Goal: Information Seeking & Learning: Learn about a topic

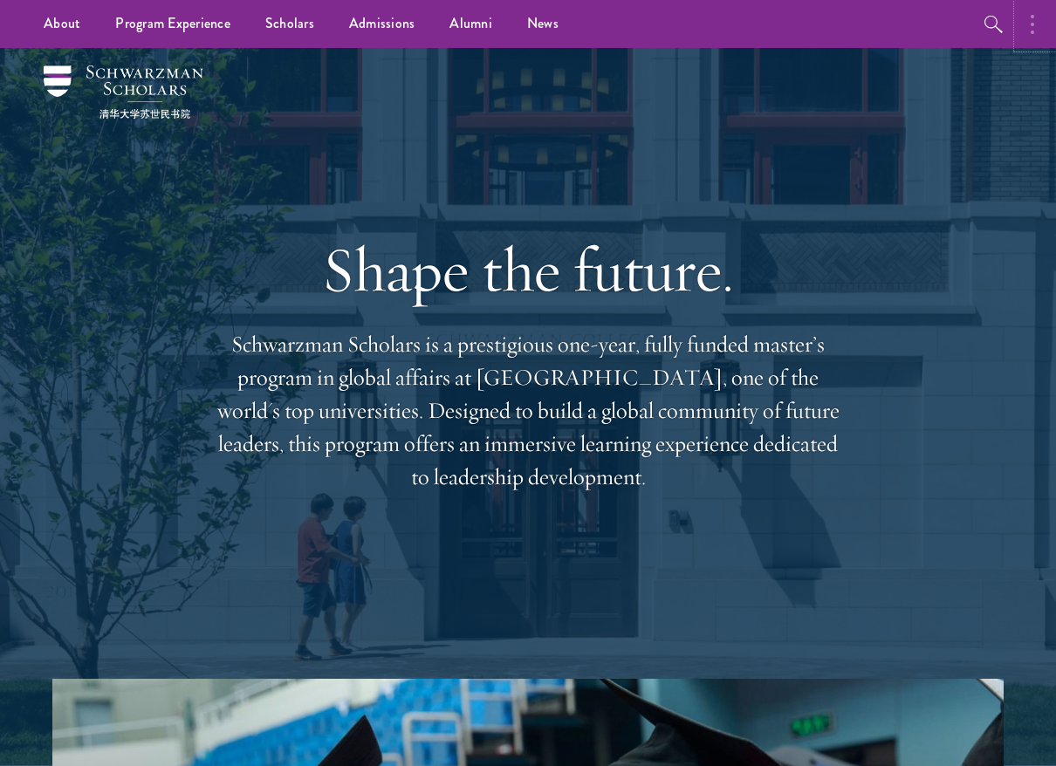
click at [1031, 24] on icon "button" at bounding box center [1032, 24] width 3 height 21
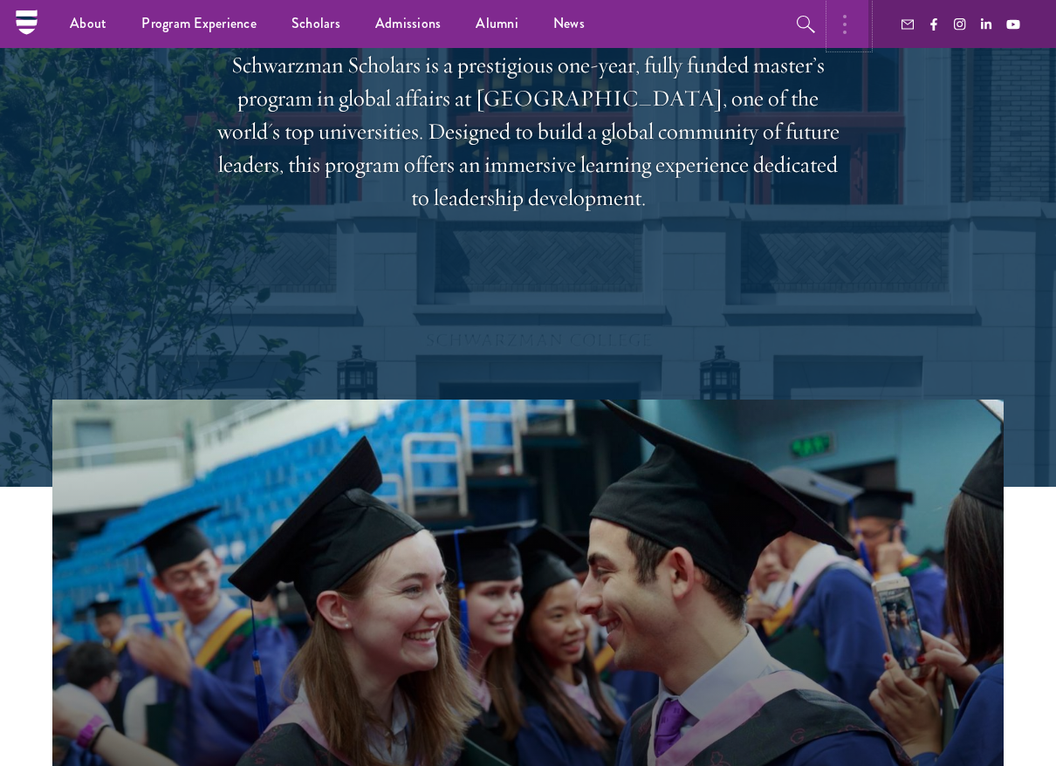
scroll to position [199, 0]
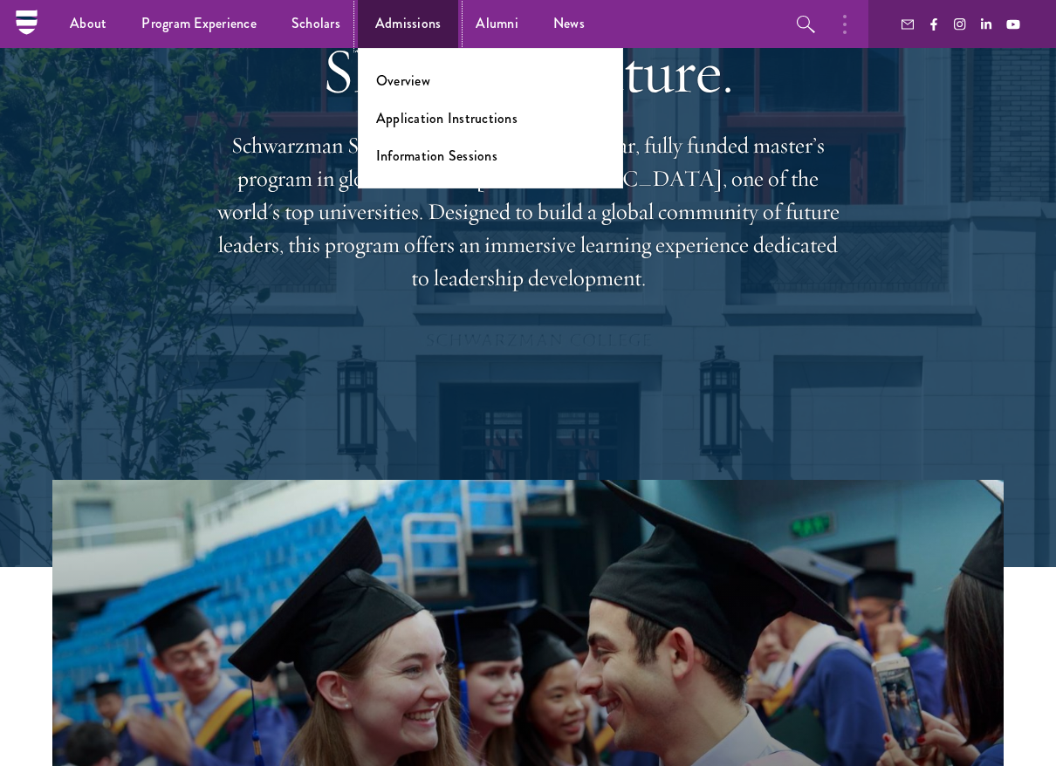
click at [418, 11] on link "Admissions" at bounding box center [408, 24] width 101 height 48
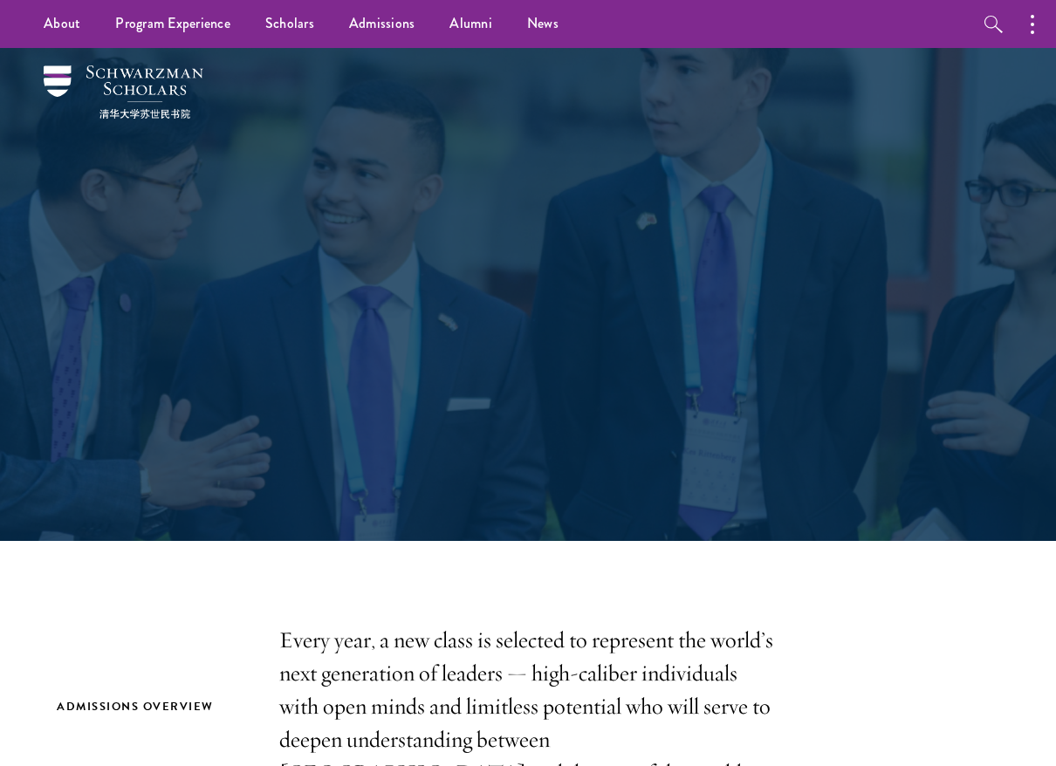
click at [1032, 156] on div at bounding box center [528, 294] width 1056 height 493
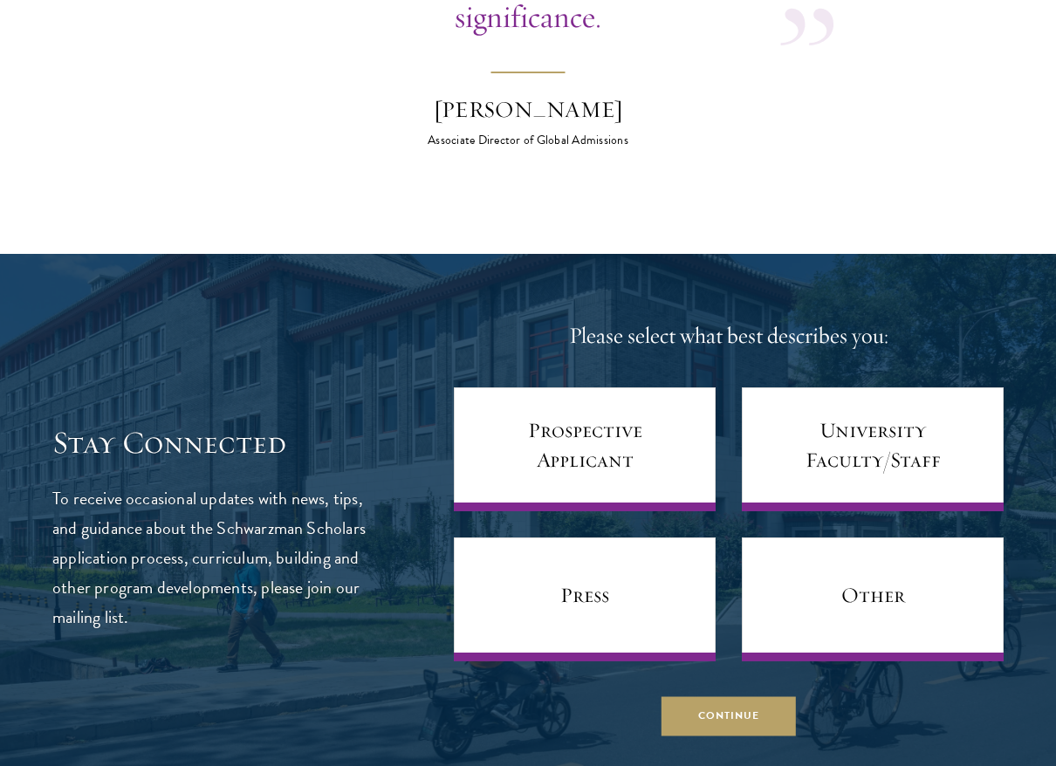
scroll to position [6404, 0]
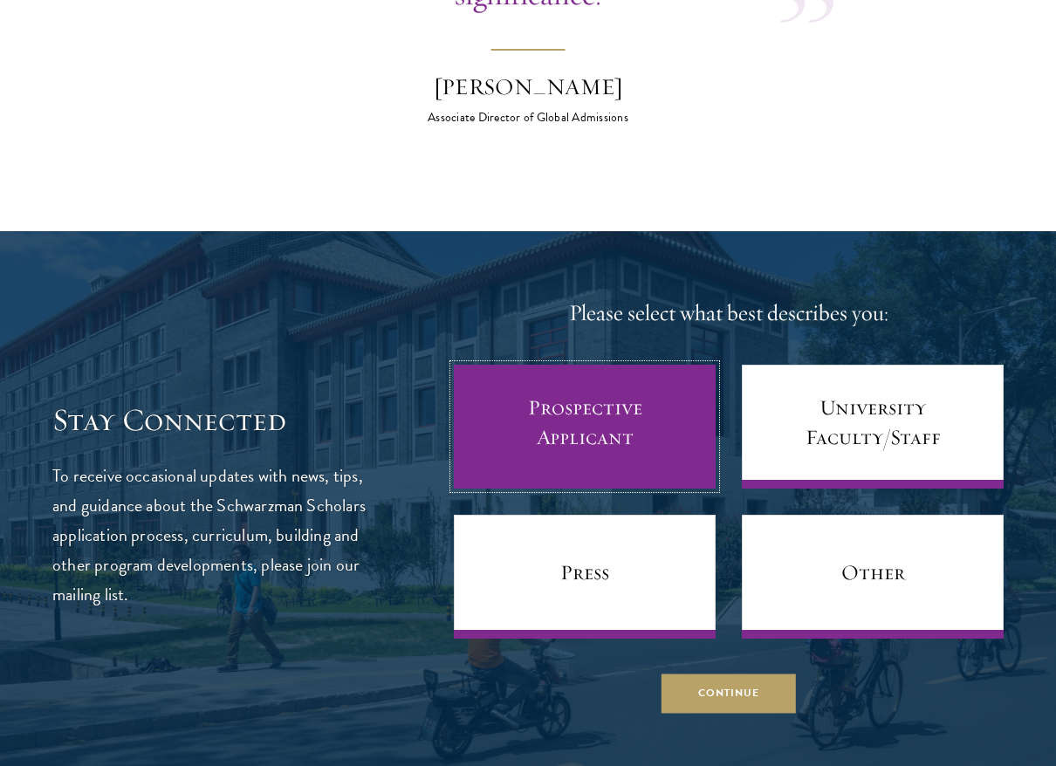
click at [607, 436] on link "Prospective Applicant" at bounding box center [585, 427] width 262 height 124
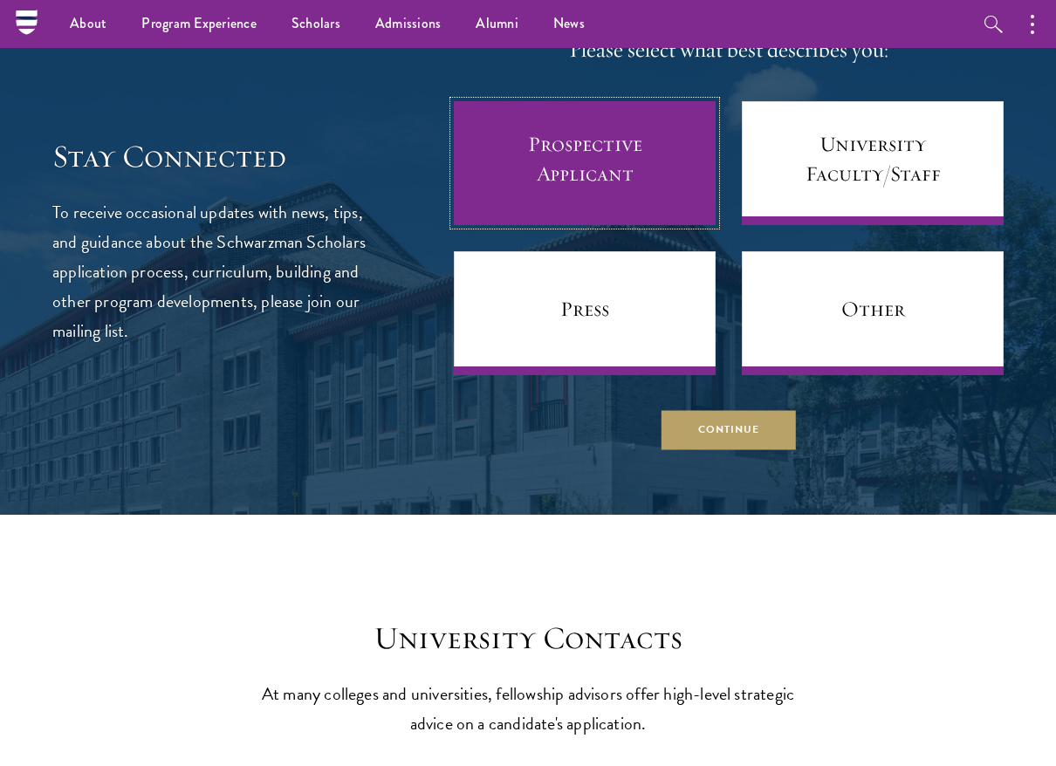
scroll to position [6657, 0]
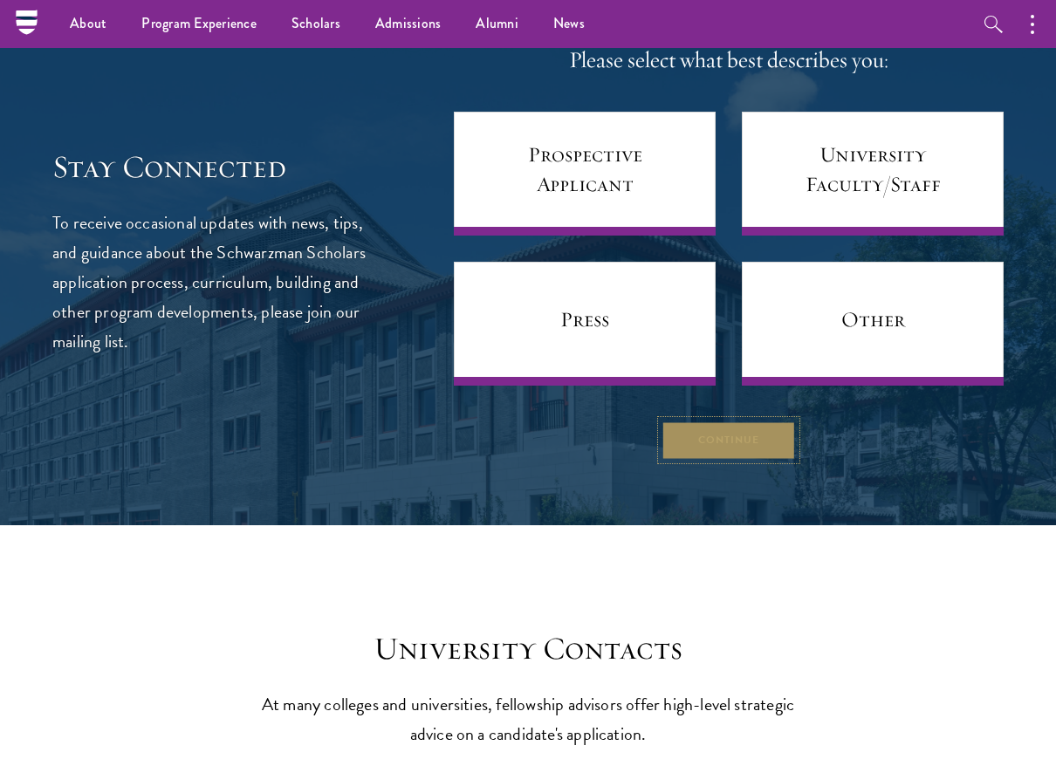
click at [743, 445] on button "Continue" at bounding box center [729, 440] width 134 height 39
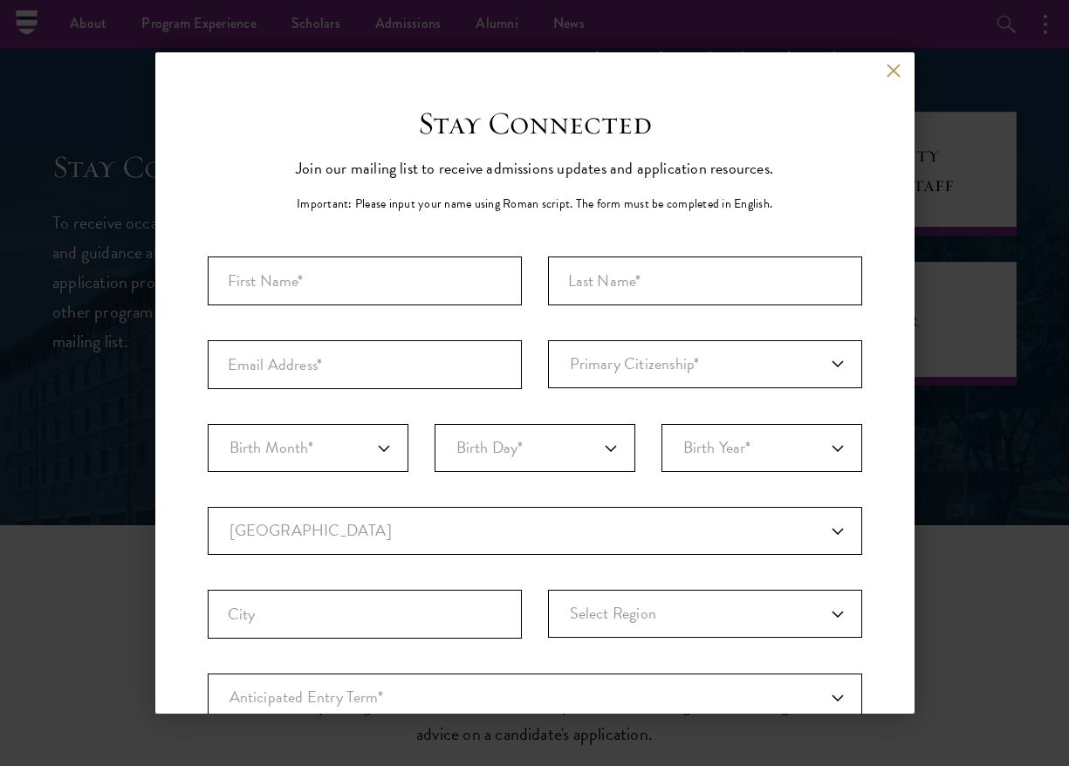
click at [877, 80] on div "Back" at bounding box center [534, 84] width 759 height 42
click at [887, 73] on button at bounding box center [894, 70] width 15 height 15
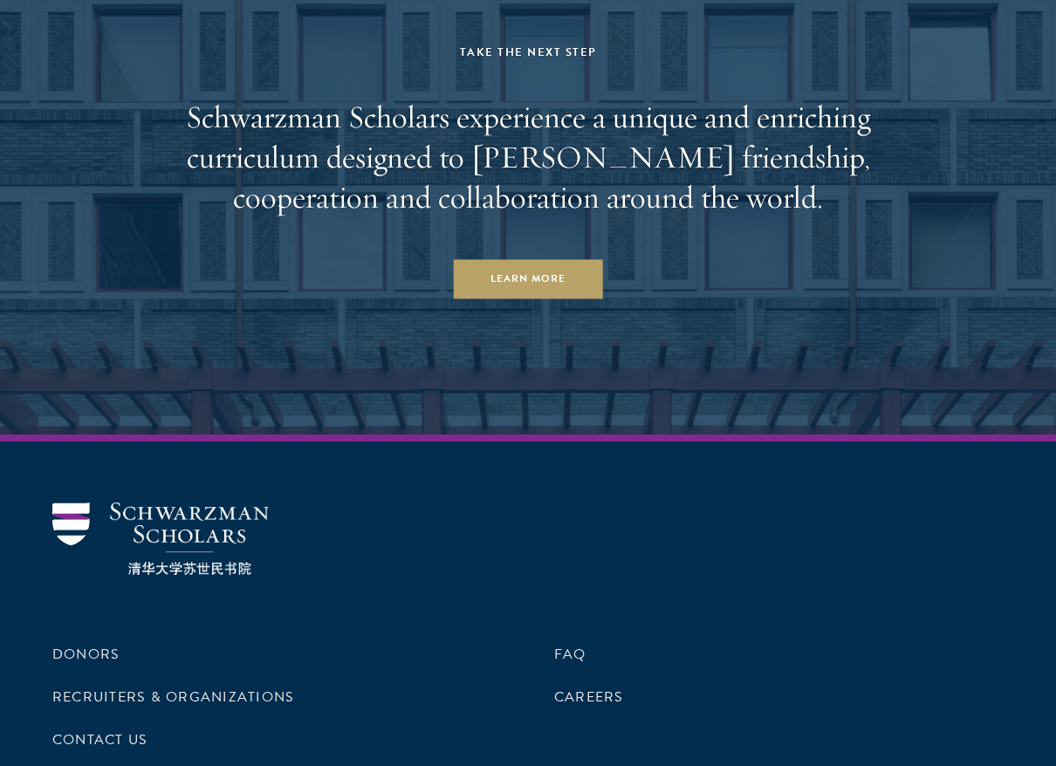
scroll to position [8385, 0]
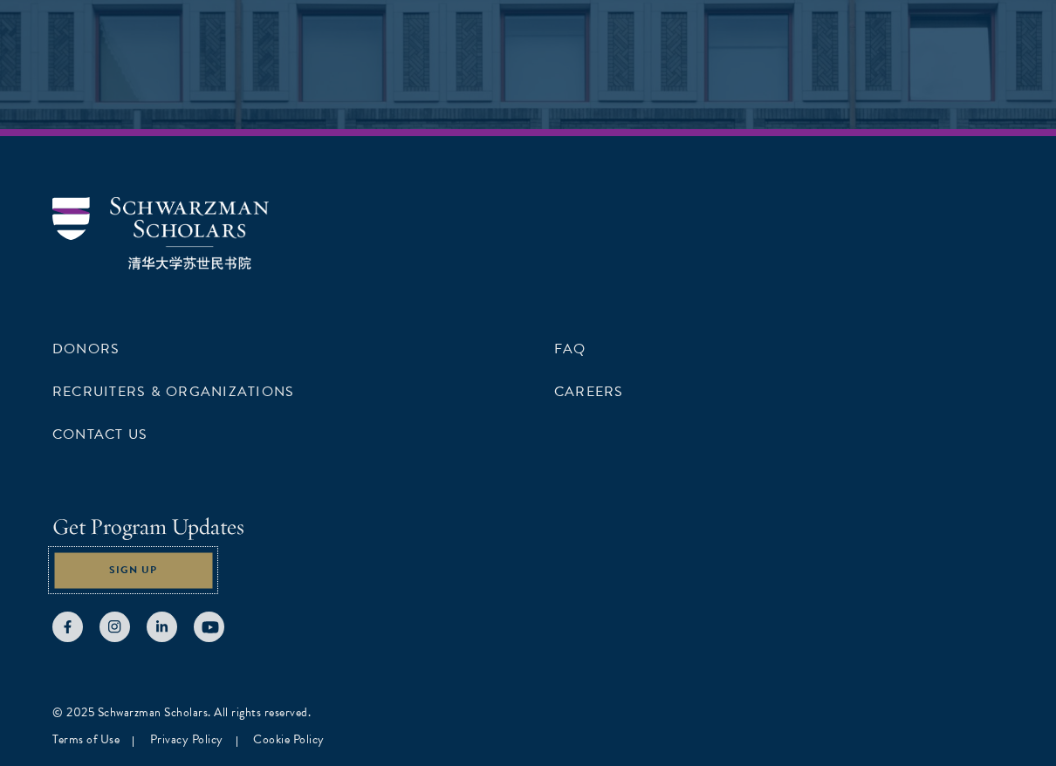
click at [154, 564] on button "Sign Up" at bounding box center [132, 570] width 161 height 39
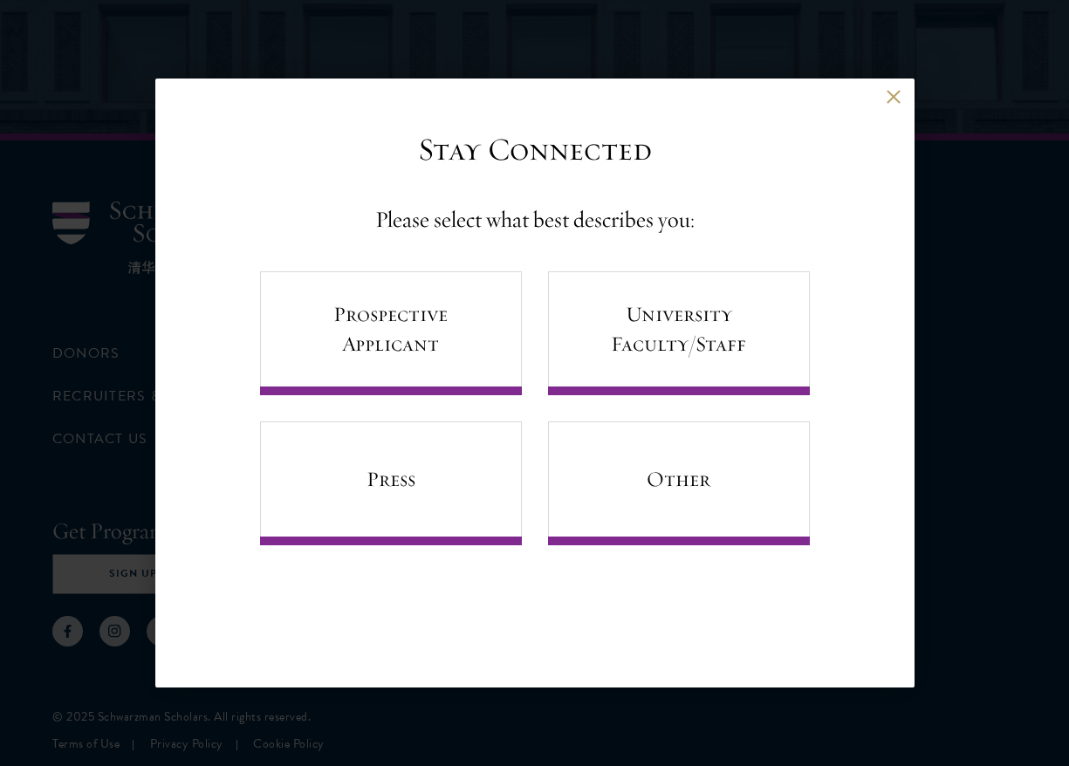
click at [883, 102] on div "Back" at bounding box center [534, 110] width 759 height 42
click at [889, 98] on button at bounding box center [894, 96] width 15 height 15
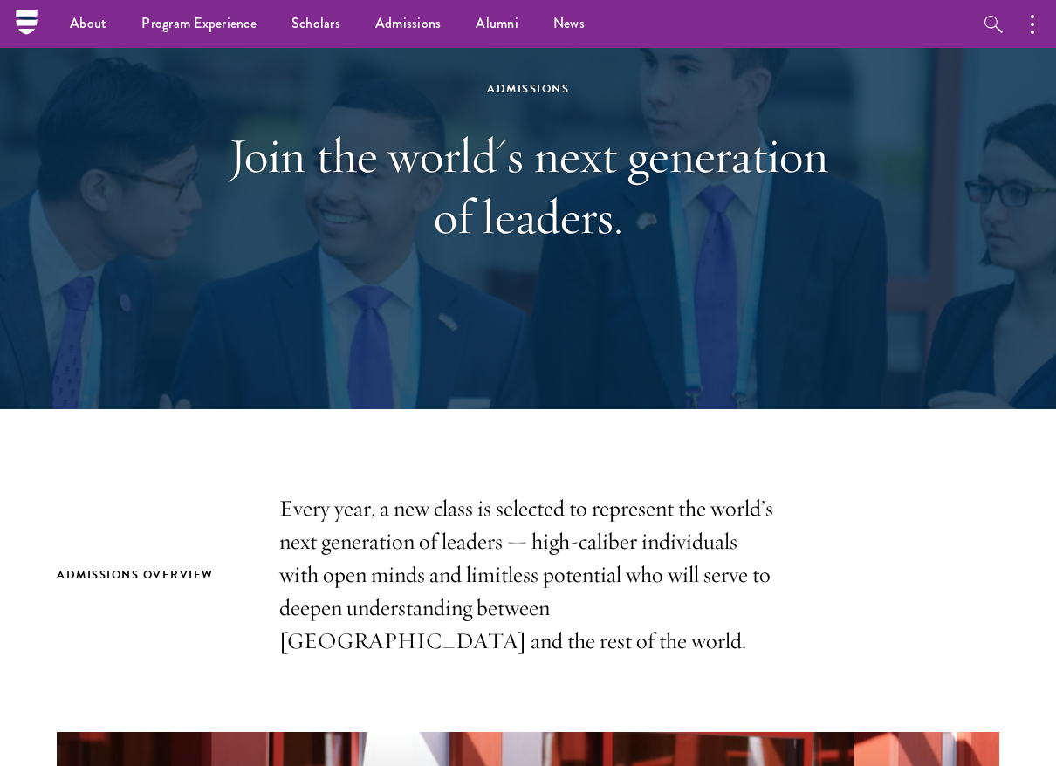
scroll to position [0, 0]
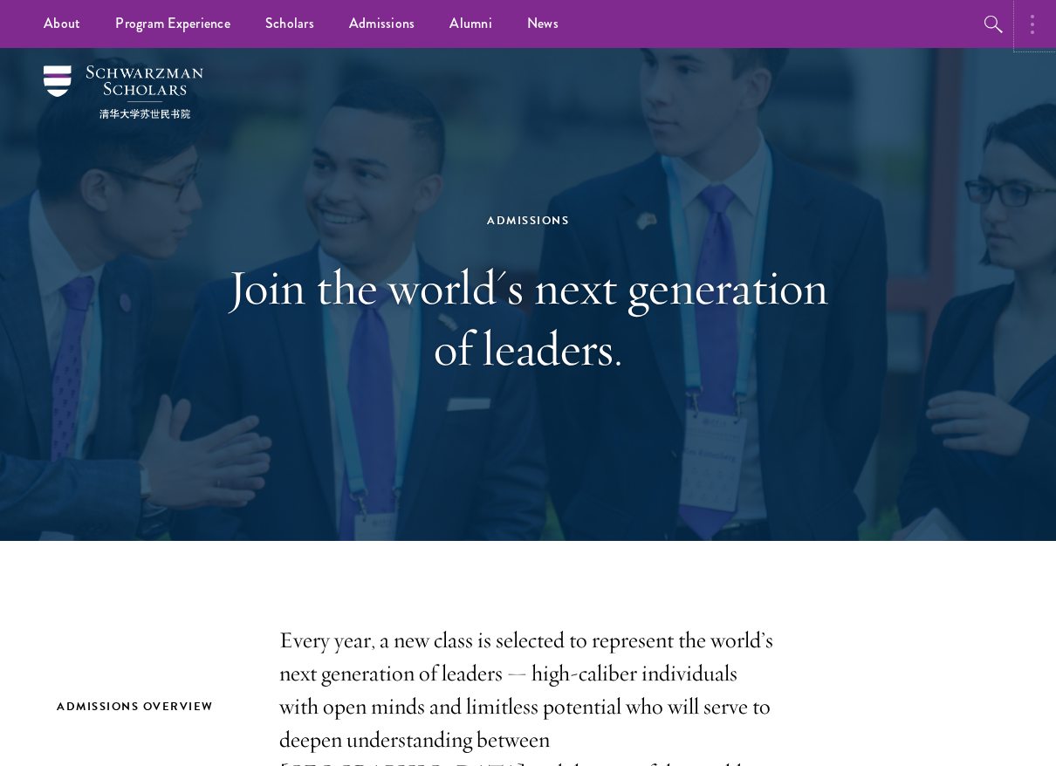
click at [1029, 24] on button "button" at bounding box center [1037, 24] width 38 height 48
